Goal: Task Accomplishment & Management: Manage account settings

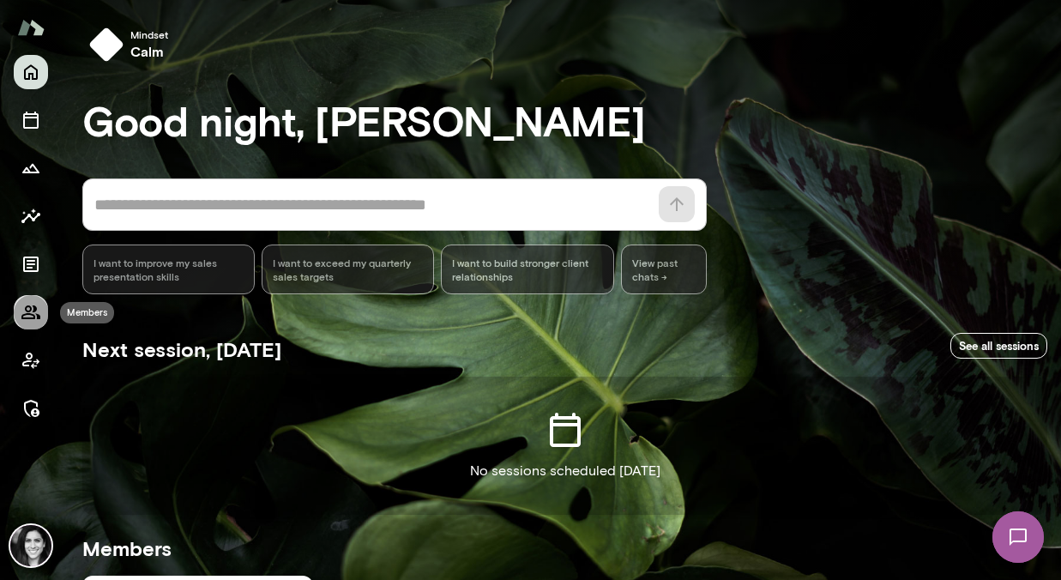
click at [35, 297] on button "Members" at bounding box center [31, 312] width 34 height 34
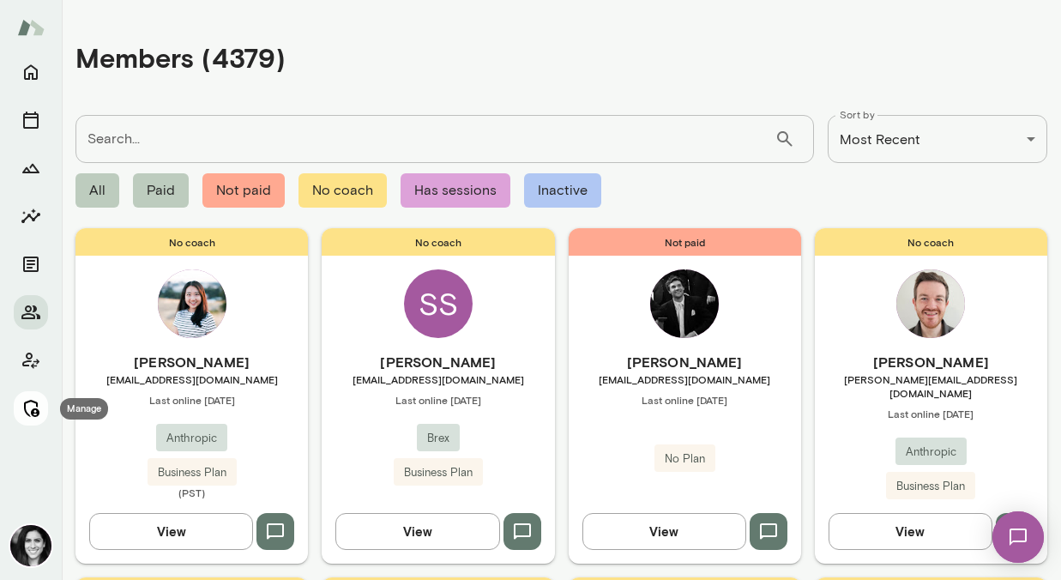
click at [35, 398] on icon "Manage" at bounding box center [31, 408] width 21 height 21
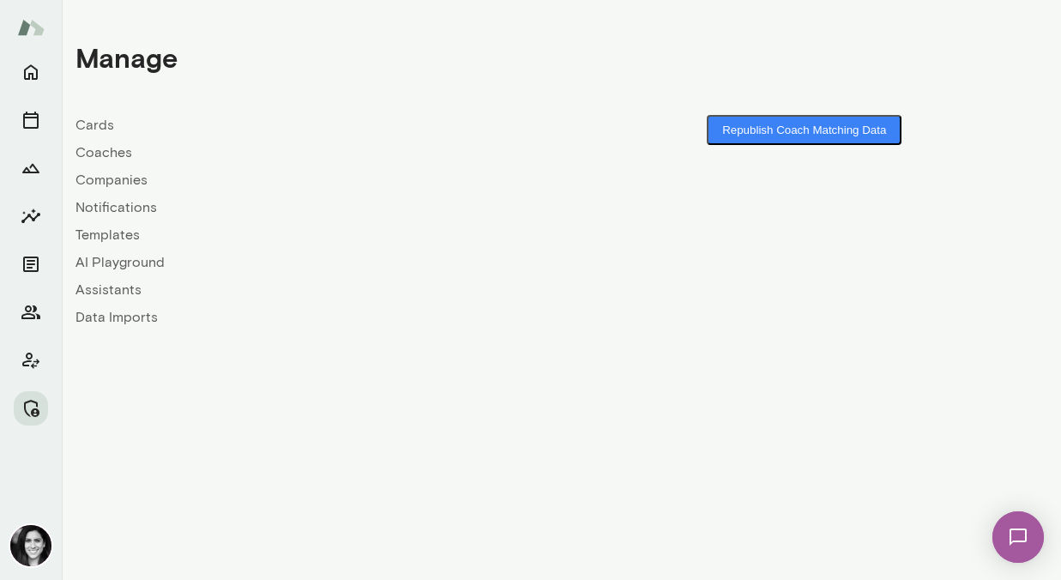
click at [123, 155] on link "Coaches" at bounding box center [318, 152] width 486 height 21
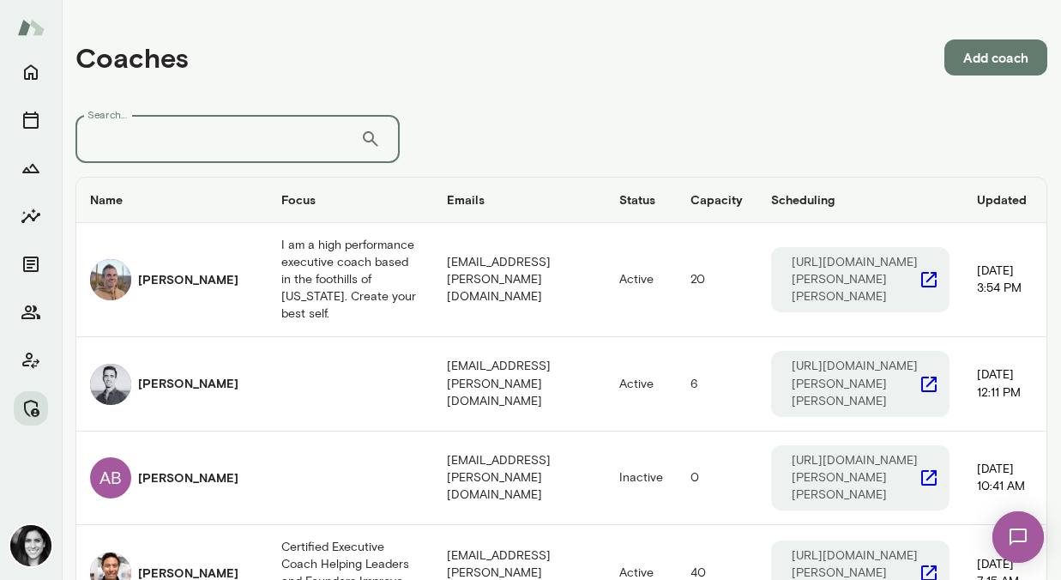
click at [207, 142] on input "Search..." at bounding box center [217, 139] width 285 height 48
type input "*******"
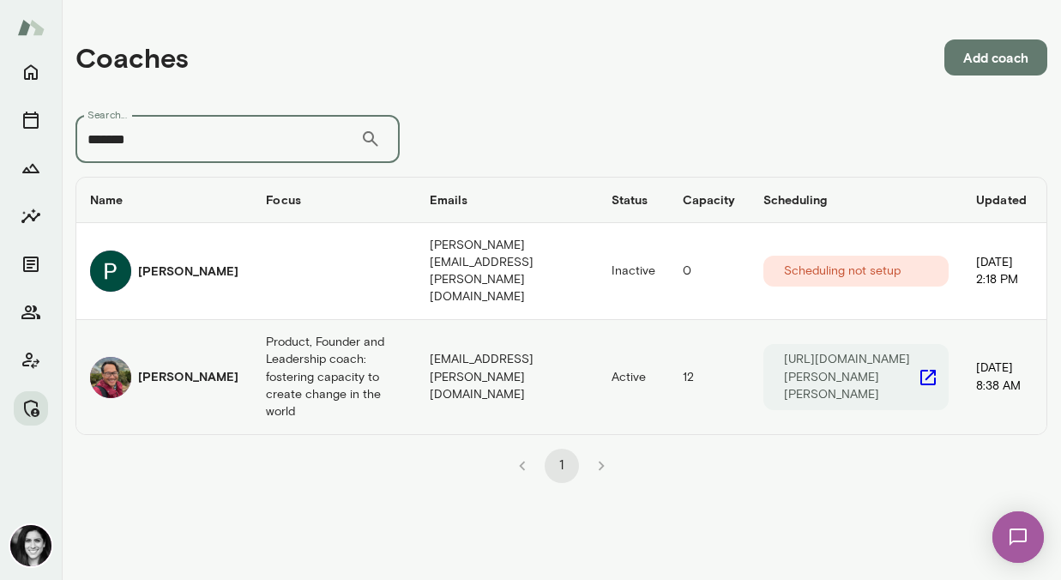
click at [131, 357] on div "Patrick Donohue" at bounding box center [164, 377] width 148 height 41
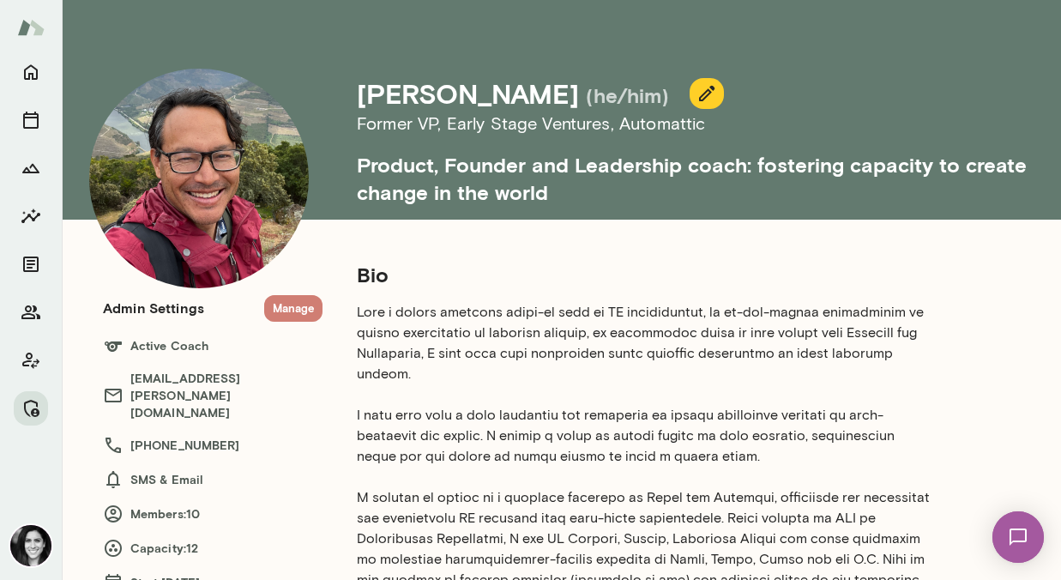
click at [306, 311] on button "Manage" at bounding box center [293, 308] width 58 height 27
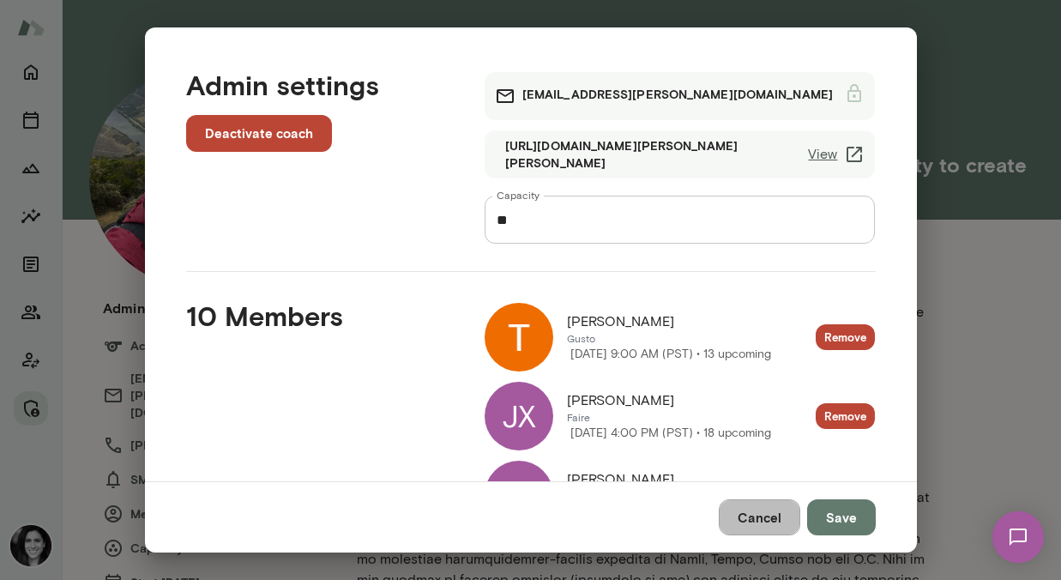
click at [751, 514] on button "Cancel" at bounding box center [759, 517] width 81 height 36
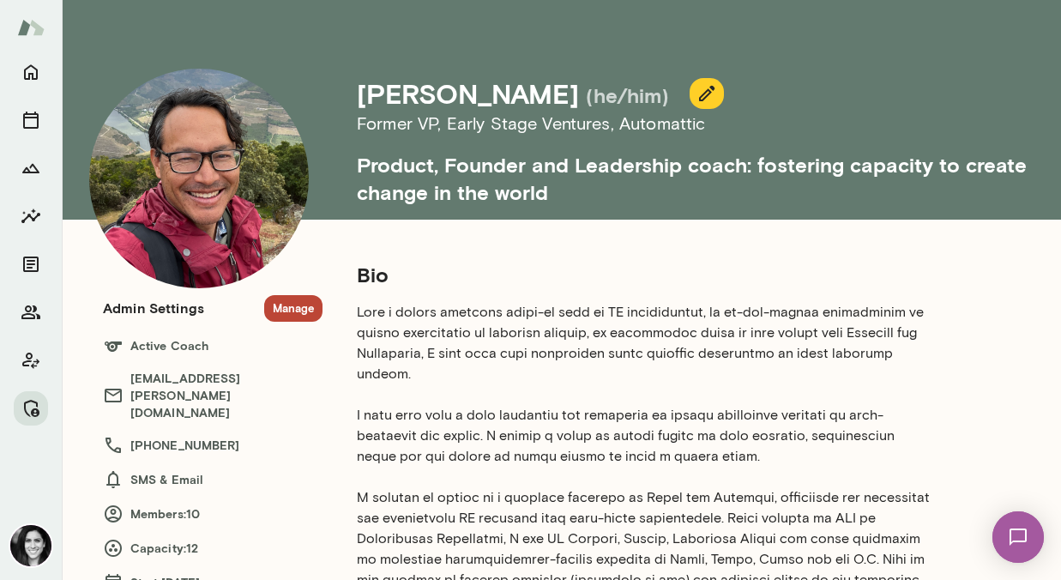
click at [14, 328] on div at bounding box center [31, 240] width 34 height 370
click at [21, 322] on icon "Members" at bounding box center [31, 312] width 21 height 21
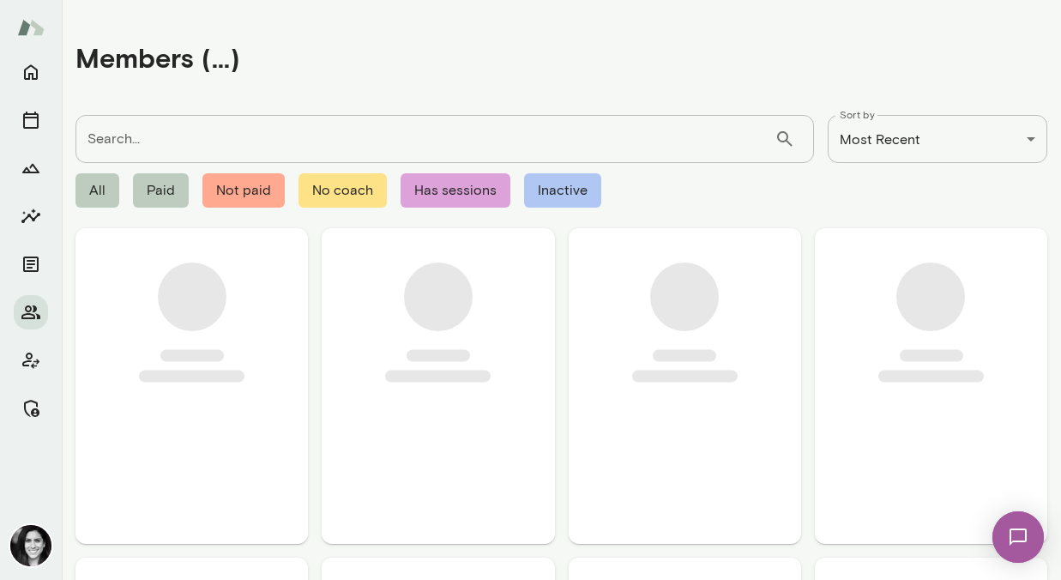
click at [144, 147] on input "Search..." at bounding box center [424, 139] width 699 height 48
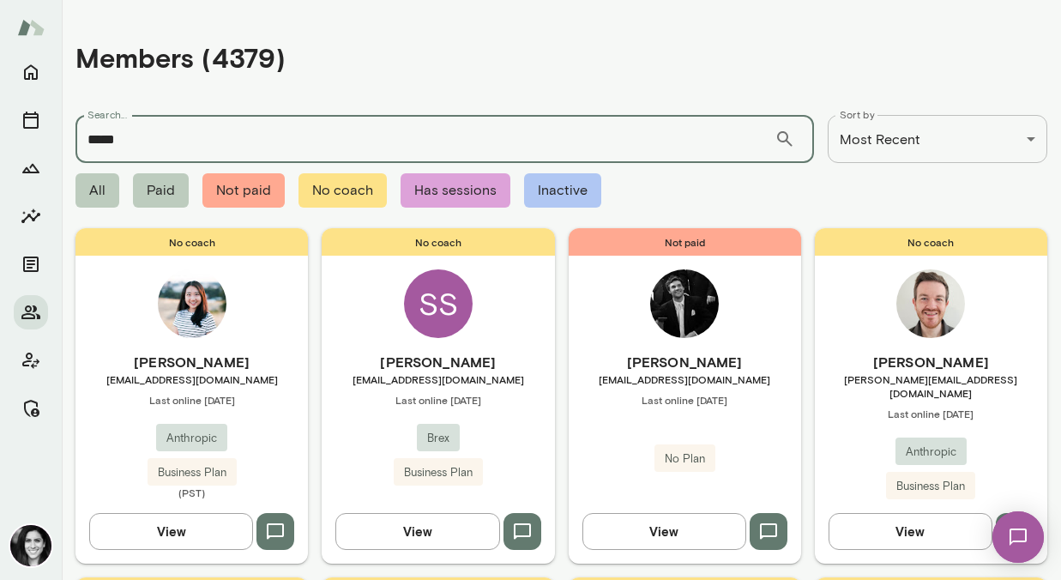
type input "*****"
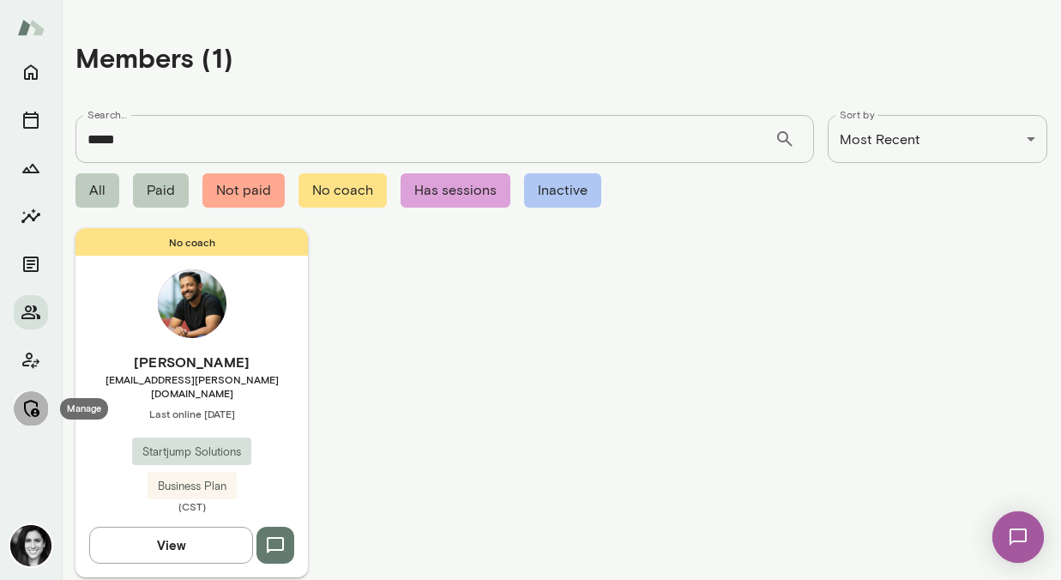
click at [31, 400] on icon "Manage" at bounding box center [31, 408] width 21 height 21
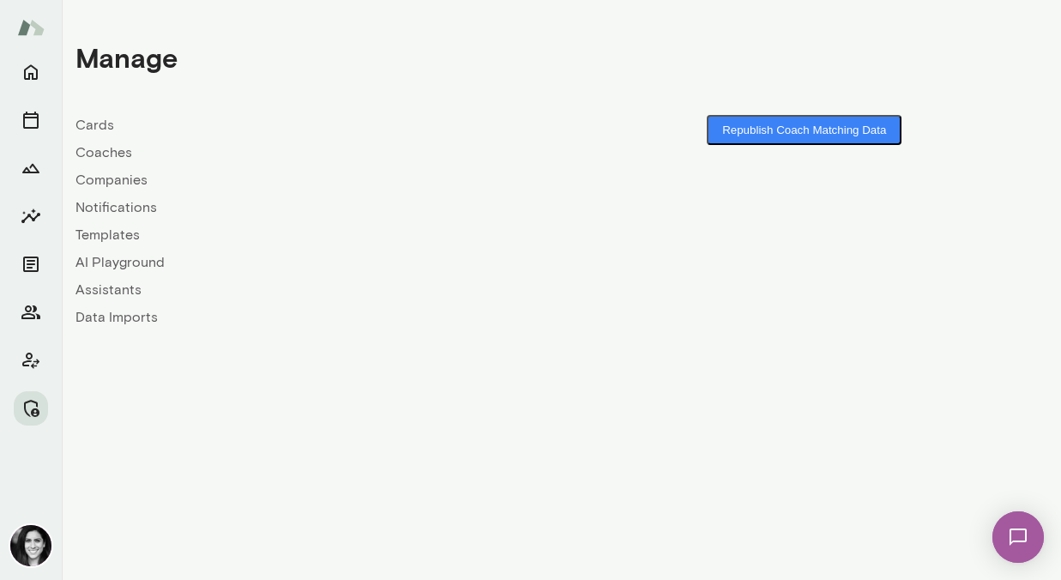
click at [119, 148] on link "Coaches" at bounding box center [318, 152] width 486 height 21
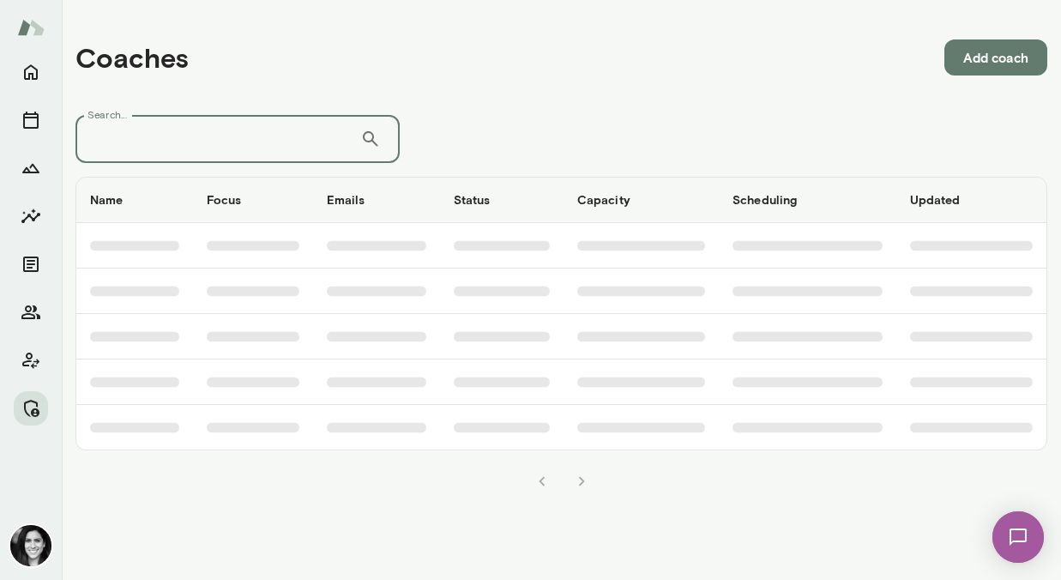
click at [119, 148] on input "Search..." at bounding box center [217, 139] width 285 height 48
type input "*****"
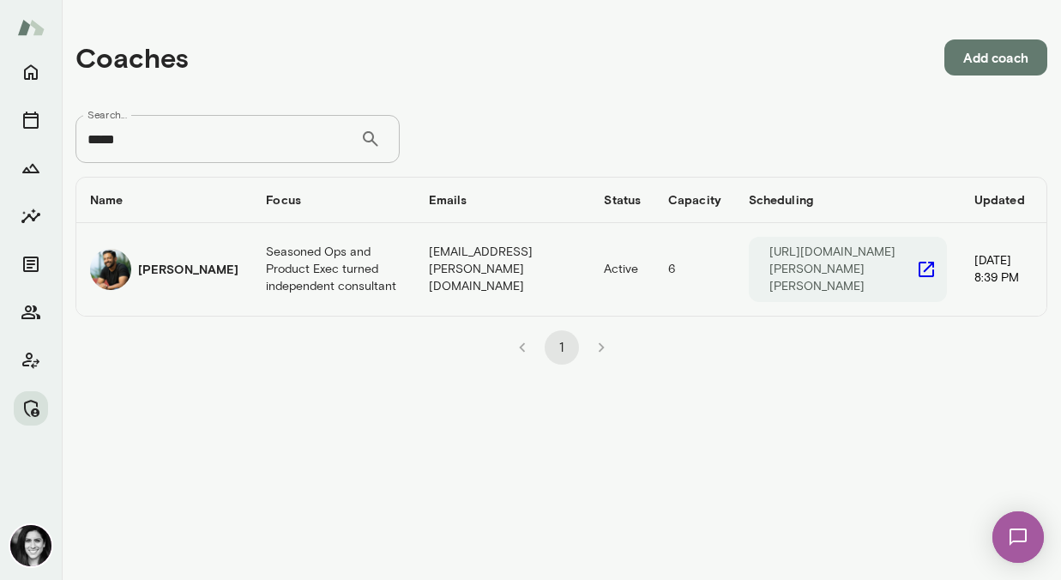
click at [135, 259] on div "Nirav Amin" at bounding box center [164, 269] width 148 height 41
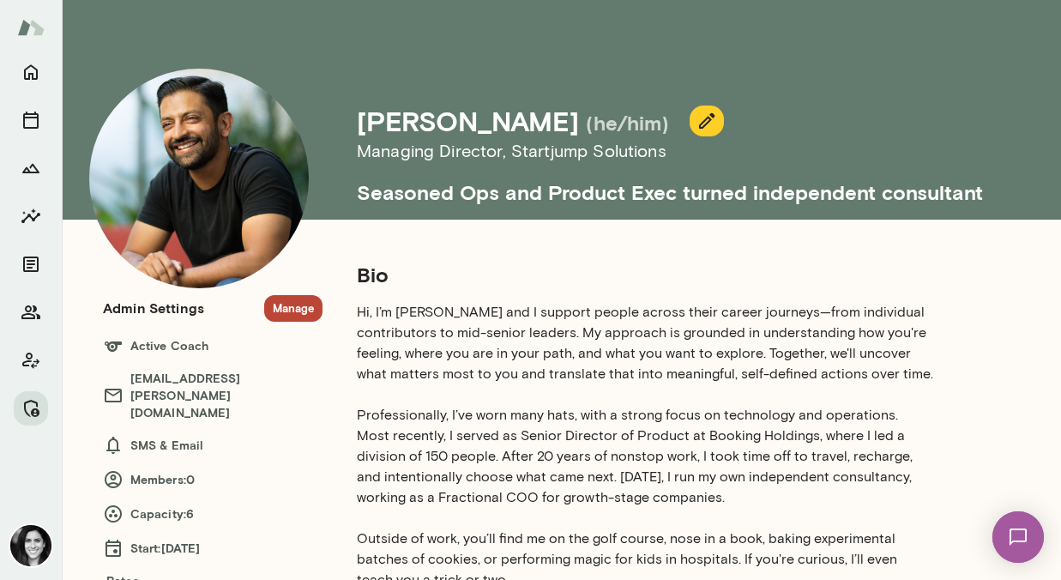
click at [289, 323] on section "Admin Settings Manage Active Coach niravamin@mento.co SMS & Email Members: 0 Ca…" at bounding box center [213, 466] width 220 height 342
click at [289, 315] on button "Manage" at bounding box center [293, 308] width 58 height 27
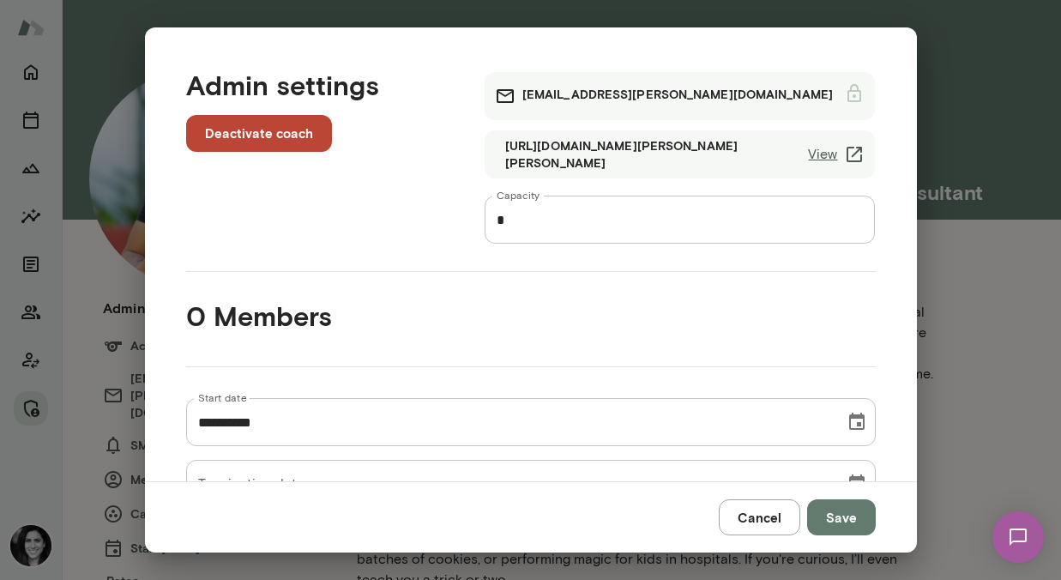
click at [818, 150] on link "View" at bounding box center [836, 154] width 57 height 21
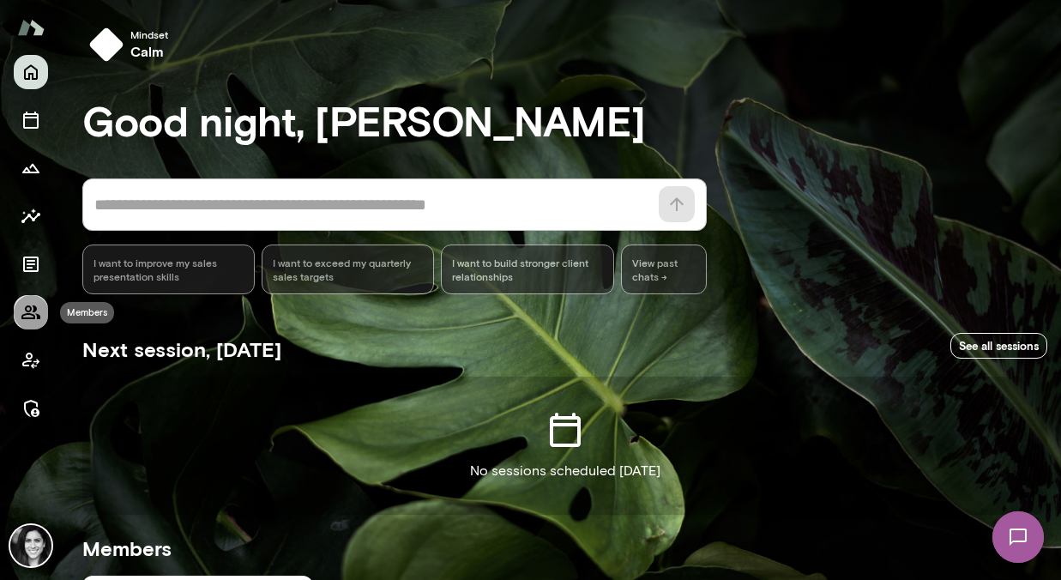
click at [24, 311] on icon "Members" at bounding box center [31, 312] width 21 height 21
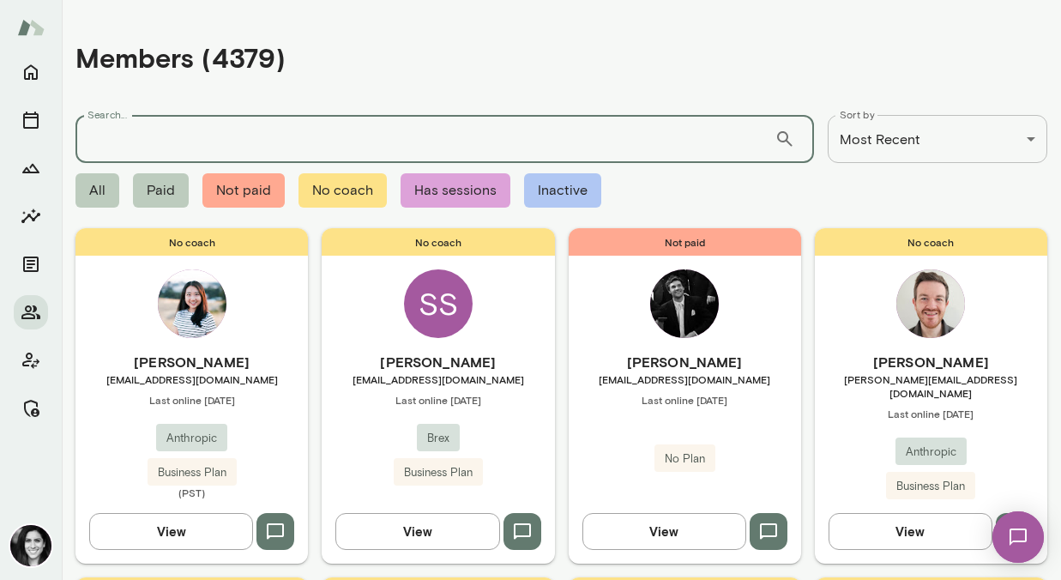
click at [186, 147] on input "Search..." at bounding box center [424, 139] width 699 height 48
type input "******"
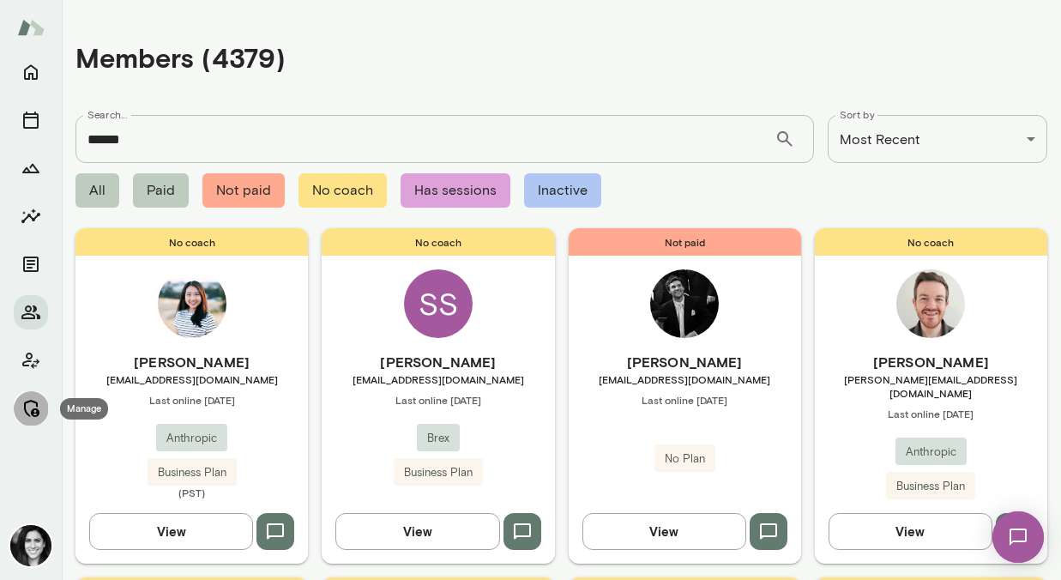
click at [30, 415] on icon "Manage" at bounding box center [31, 408] width 21 height 21
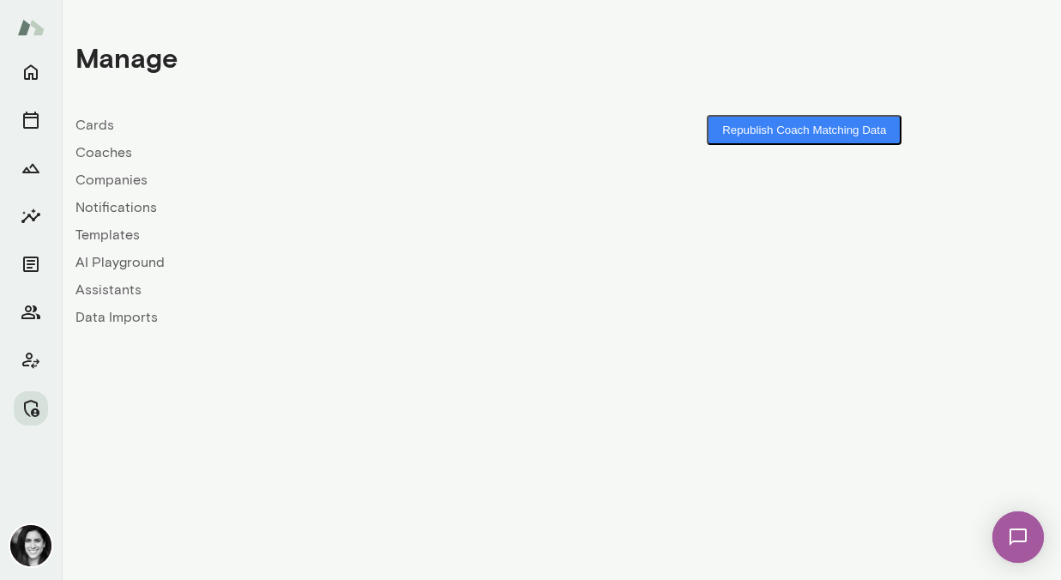
click at [102, 164] on div "Cards Coaches Companies Notifications Templates AI Playground Assistants Data I…" at bounding box center [318, 221] width 486 height 213
click at [101, 158] on link "Coaches" at bounding box center [318, 152] width 486 height 21
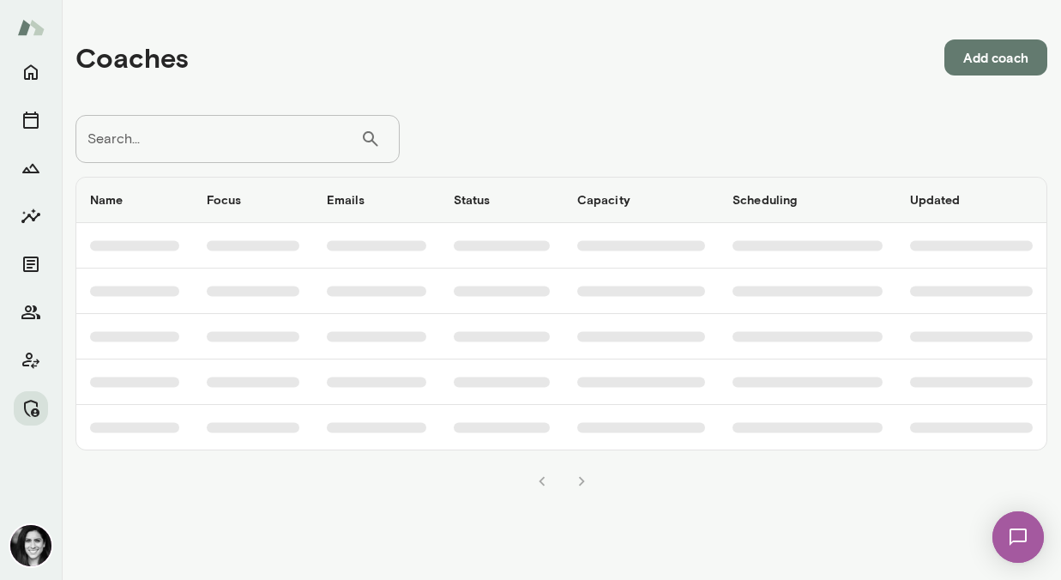
click at [147, 133] on input "Search..." at bounding box center [217, 139] width 285 height 48
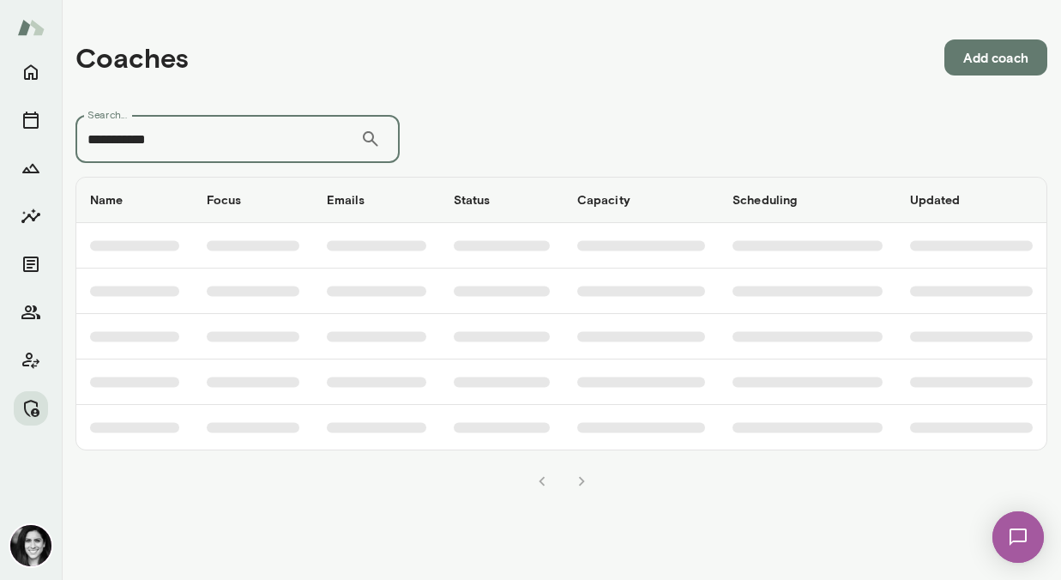
type input "**********"
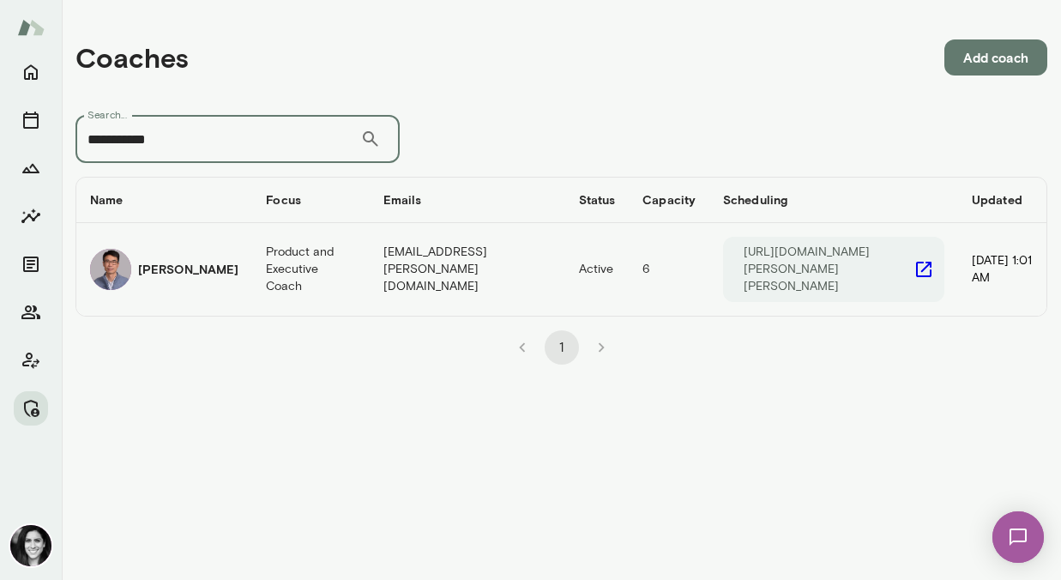
click at [169, 265] on h6 "Victor Chan" at bounding box center [188, 269] width 100 height 17
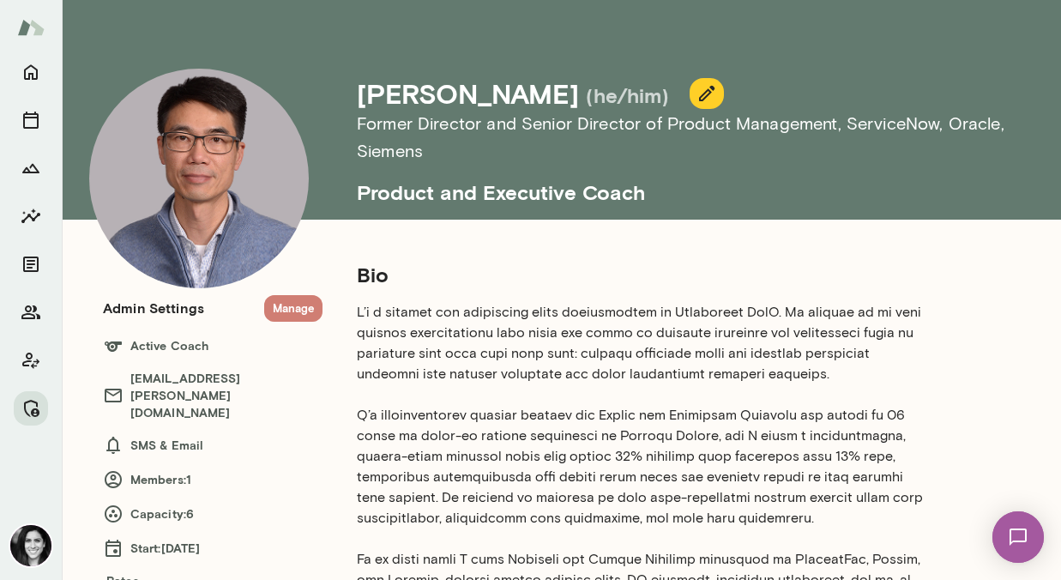
click at [301, 315] on button "Manage" at bounding box center [293, 308] width 58 height 27
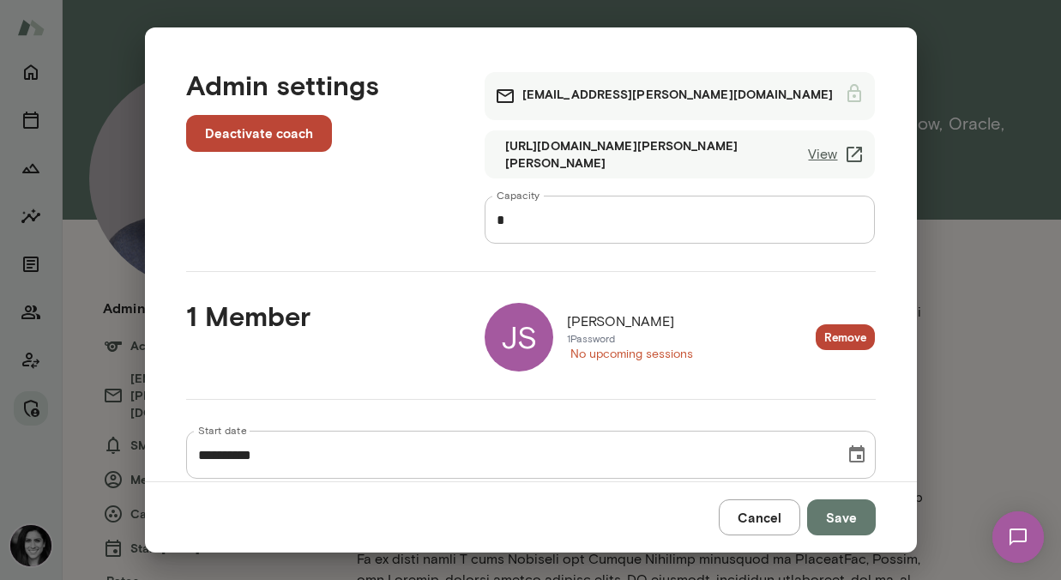
click at [760, 526] on button "Cancel" at bounding box center [759, 517] width 81 height 36
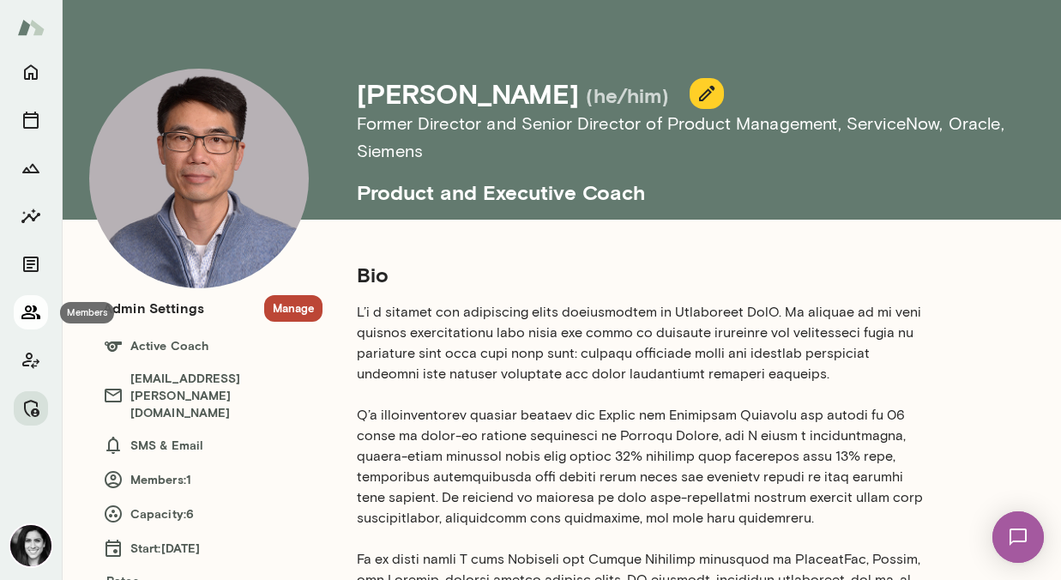
click at [38, 308] on icon "Members" at bounding box center [31, 312] width 21 height 21
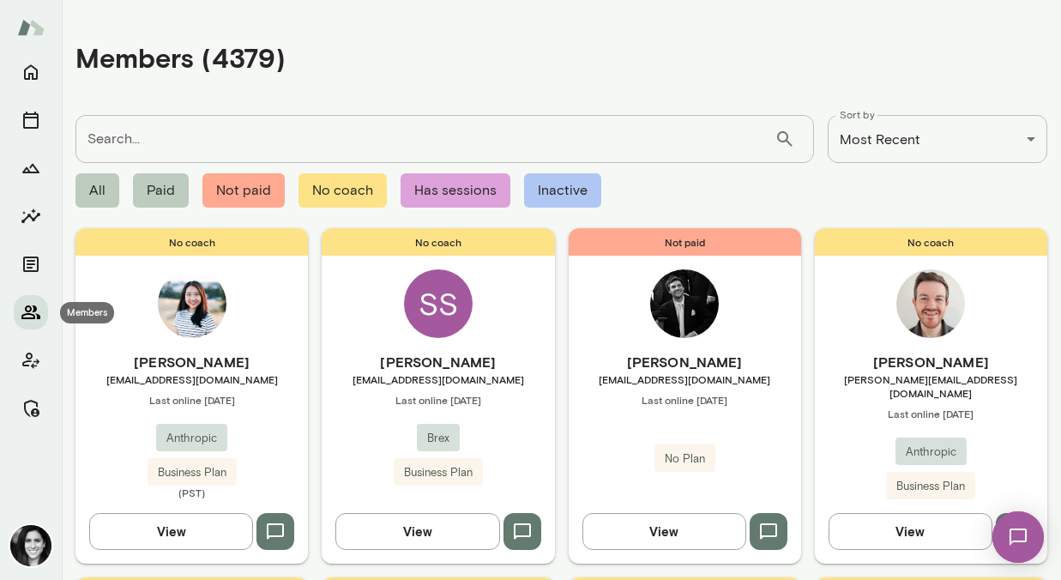
click at [33, 316] on icon "Members" at bounding box center [31, 312] width 21 height 21
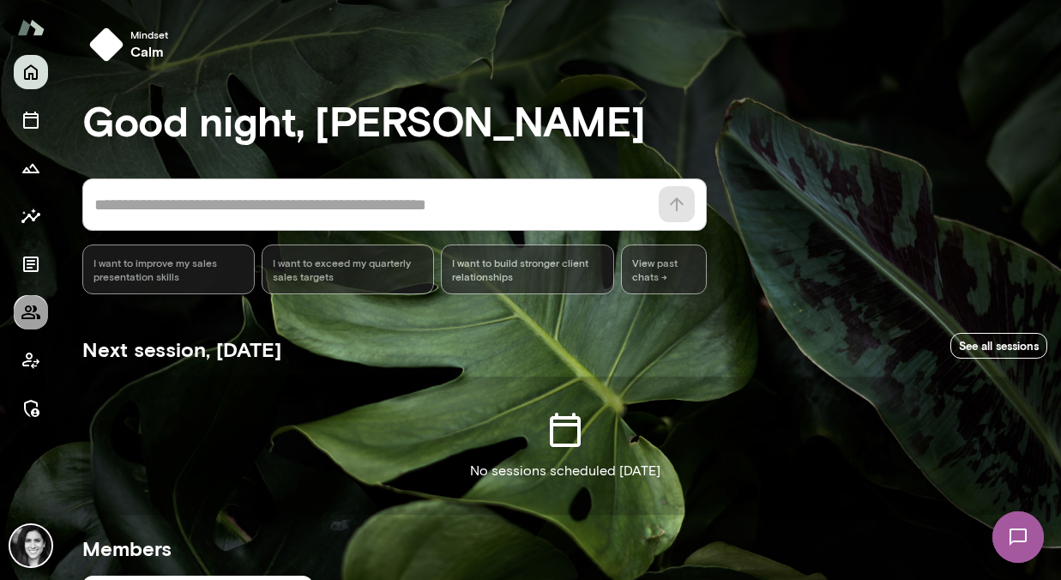
click at [35, 307] on icon "Members" at bounding box center [30, 312] width 19 height 14
click at [39, 312] on icon "Members" at bounding box center [31, 312] width 21 height 21
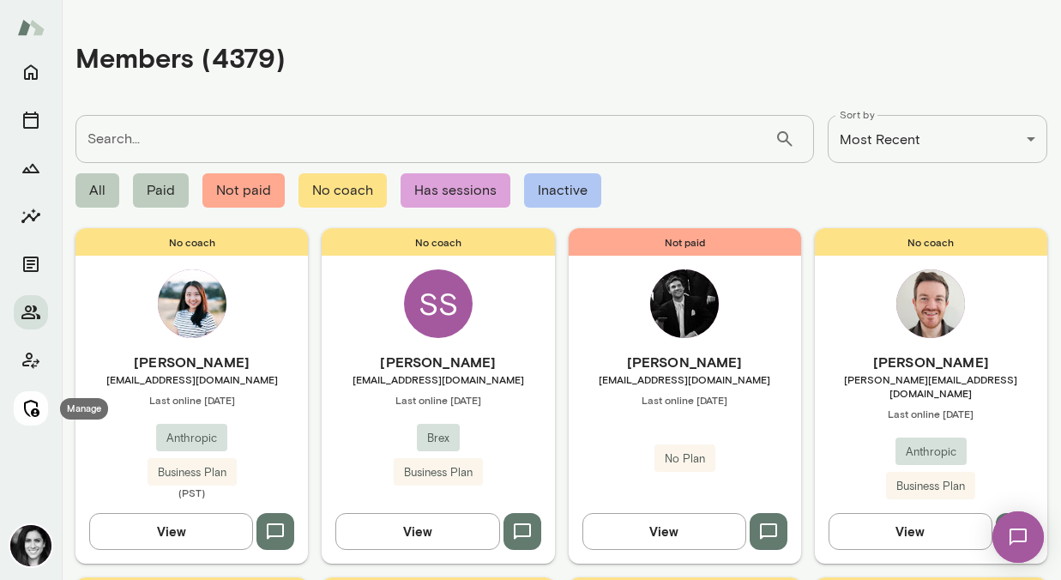
click at [33, 415] on icon "Manage" at bounding box center [31, 408] width 15 height 17
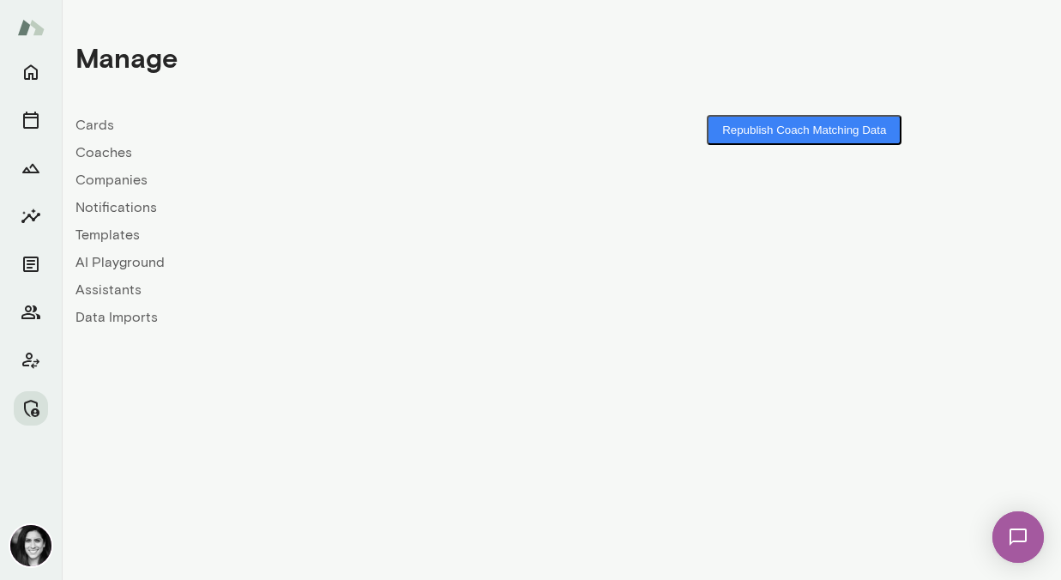
click at [109, 152] on link "Coaches" at bounding box center [318, 152] width 486 height 21
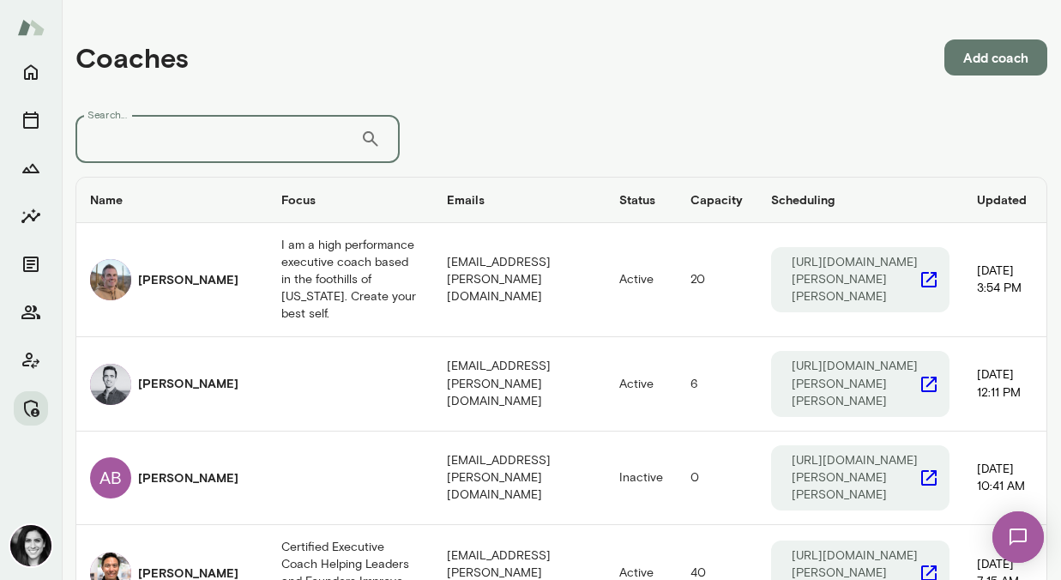
click at [123, 148] on input "Search..." at bounding box center [217, 139] width 285 height 48
click at [187, 146] on input "Search..." at bounding box center [217, 139] width 285 height 48
type input "******"
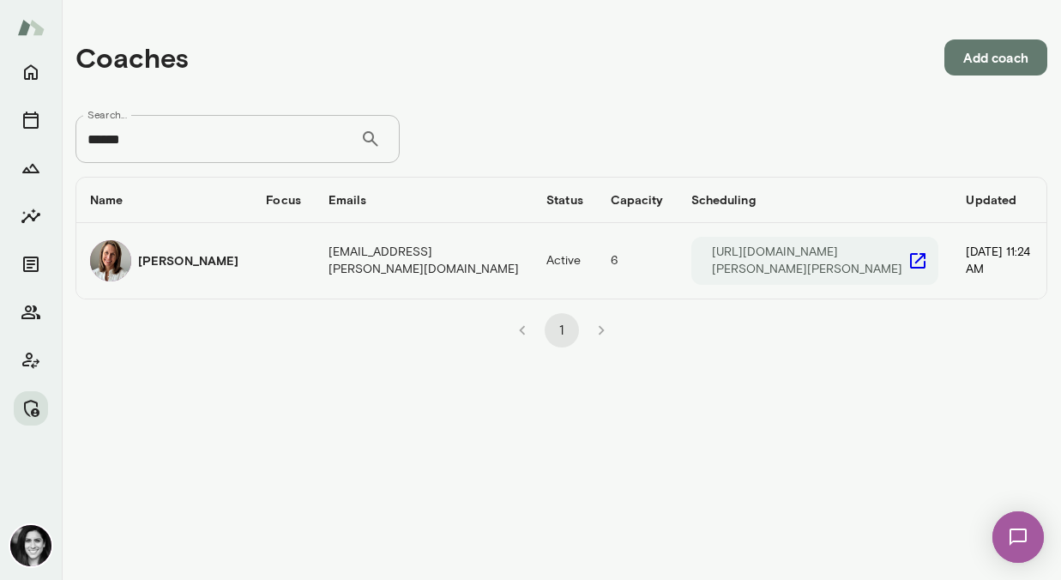
click at [220, 252] on h6 "Andrea Mayendia" at bounding box center [188, 260] width 100 height 17
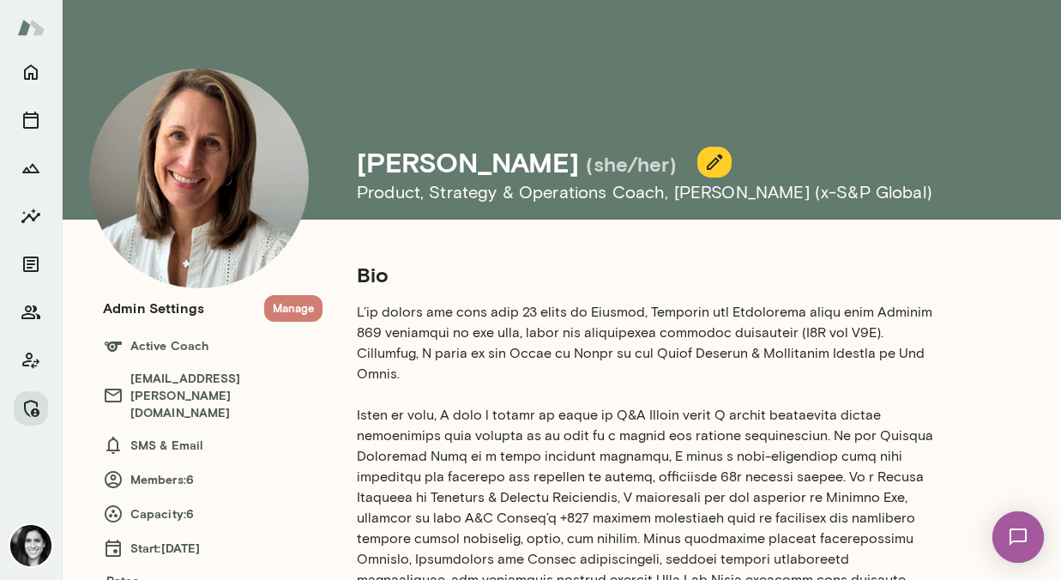
click at [299, 315] on button "Manage" at bounding box center [293, 308] width 58 height 27
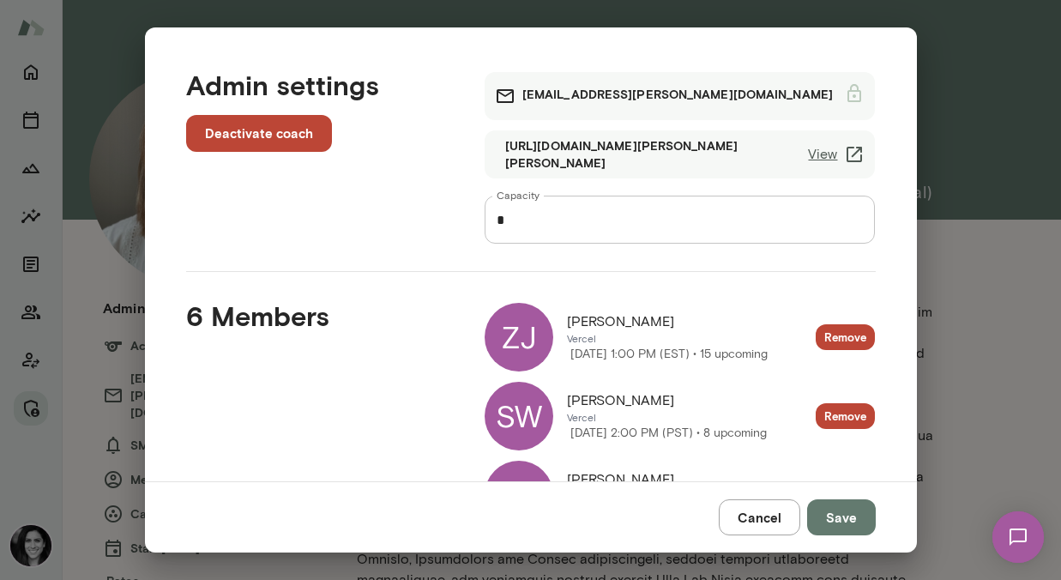
click at [743, 491] on div "Cancel Save" at bounding box center [531, 516] width 772 height 71
click at [746, 513] on button "Cancel" at bounding box center [759, 517] width 81 height 36
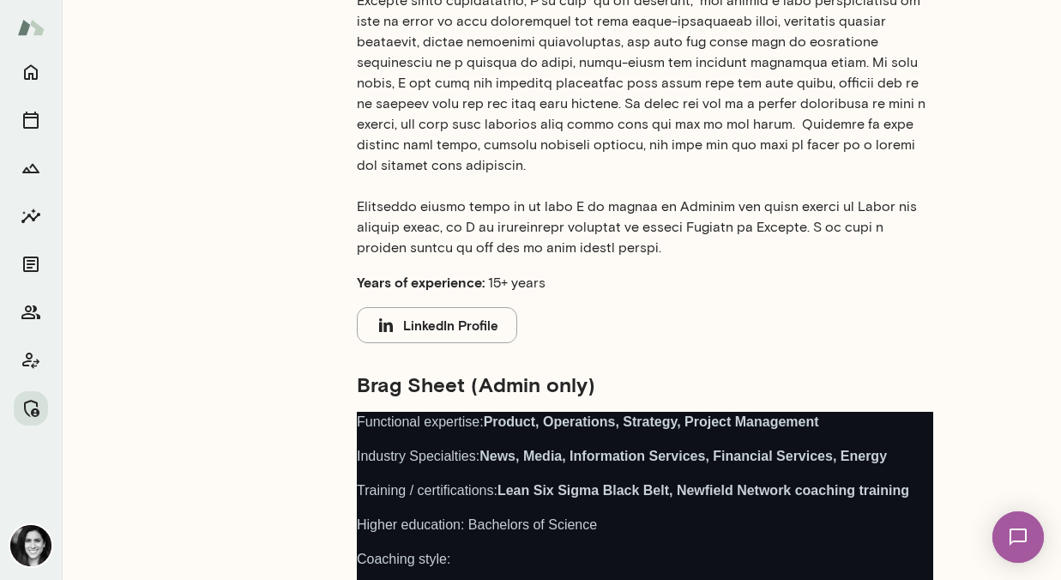
scroll to position [663, 0]
